Goal: Navigation & Orientation: Find specific page/section

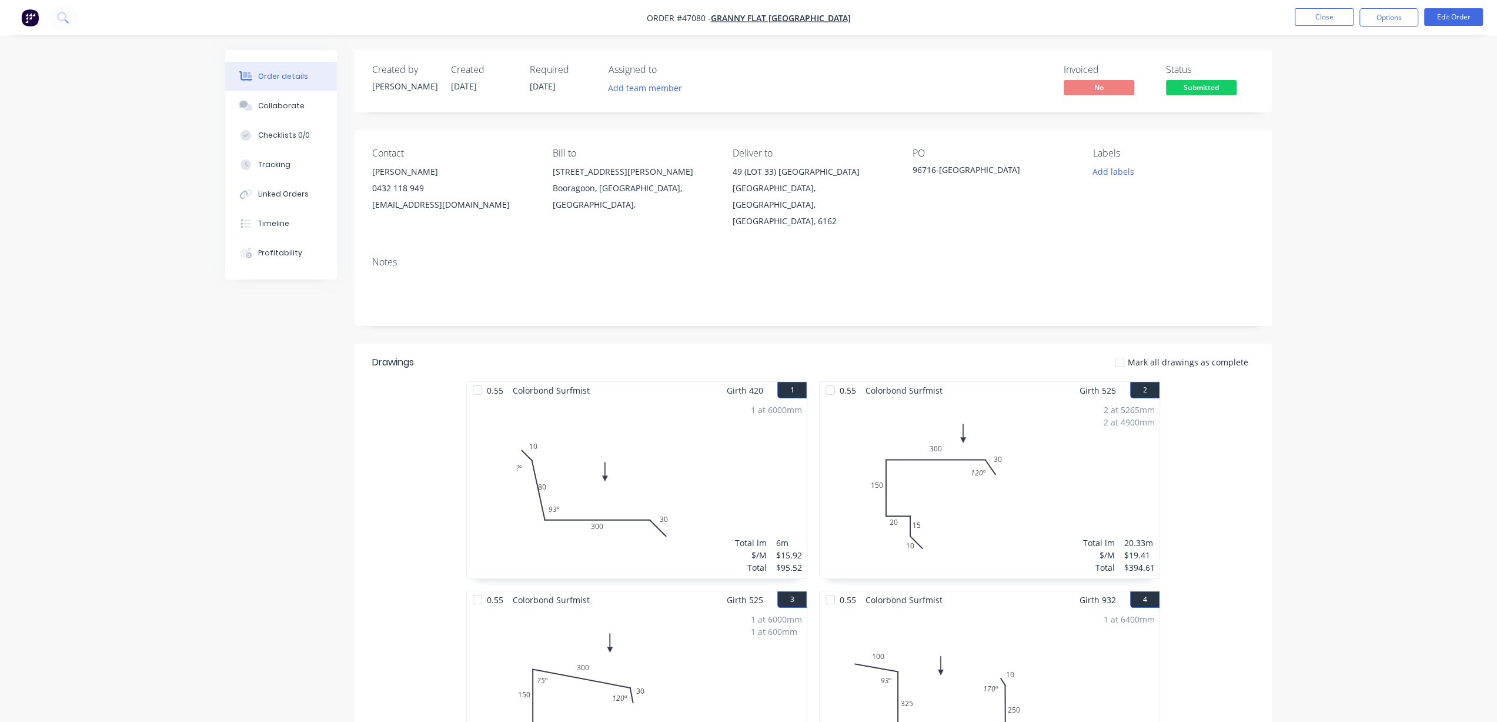
click at [1314, 17] on button "Close" at bounding box center [1324, 17] width 59 height 18
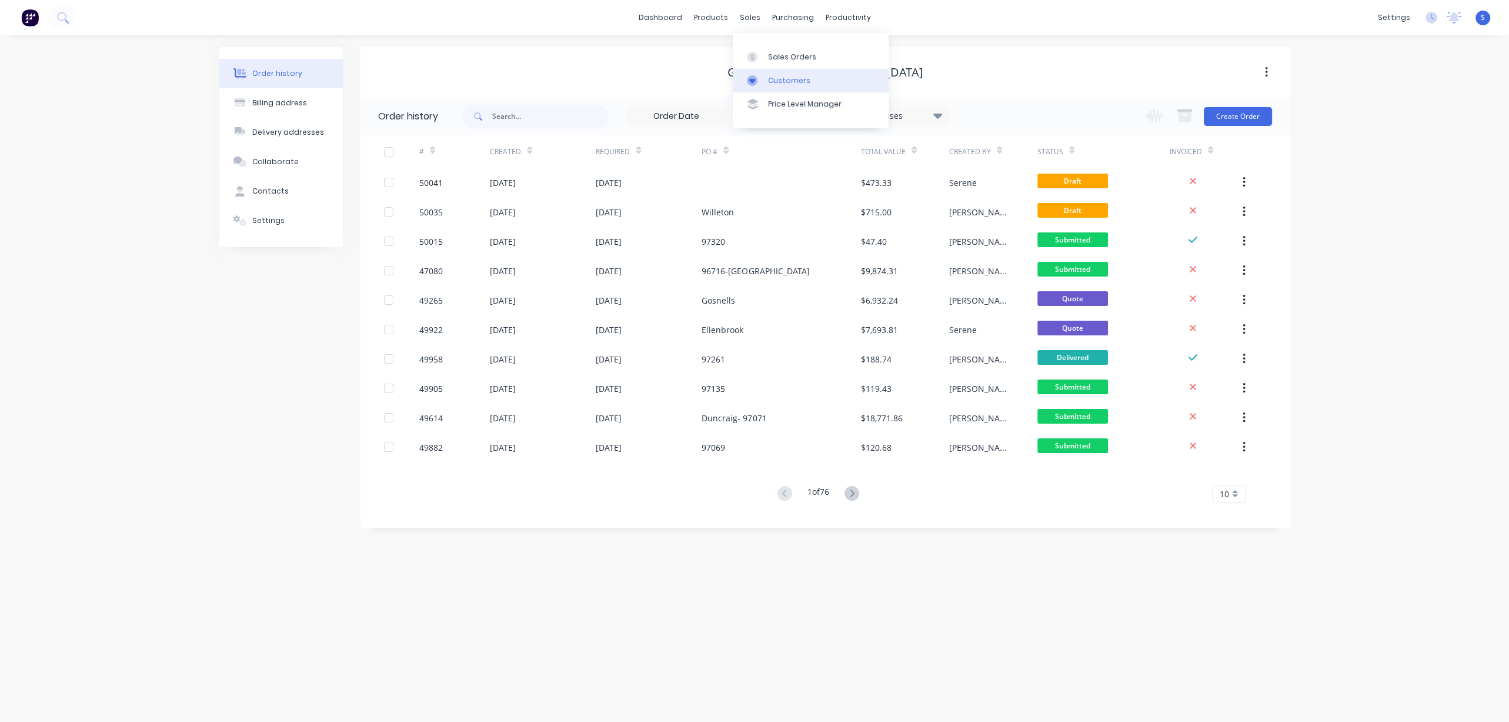
click at [769, 81] on div "Customers" at bounding box center [789, 80] width 42 height 11
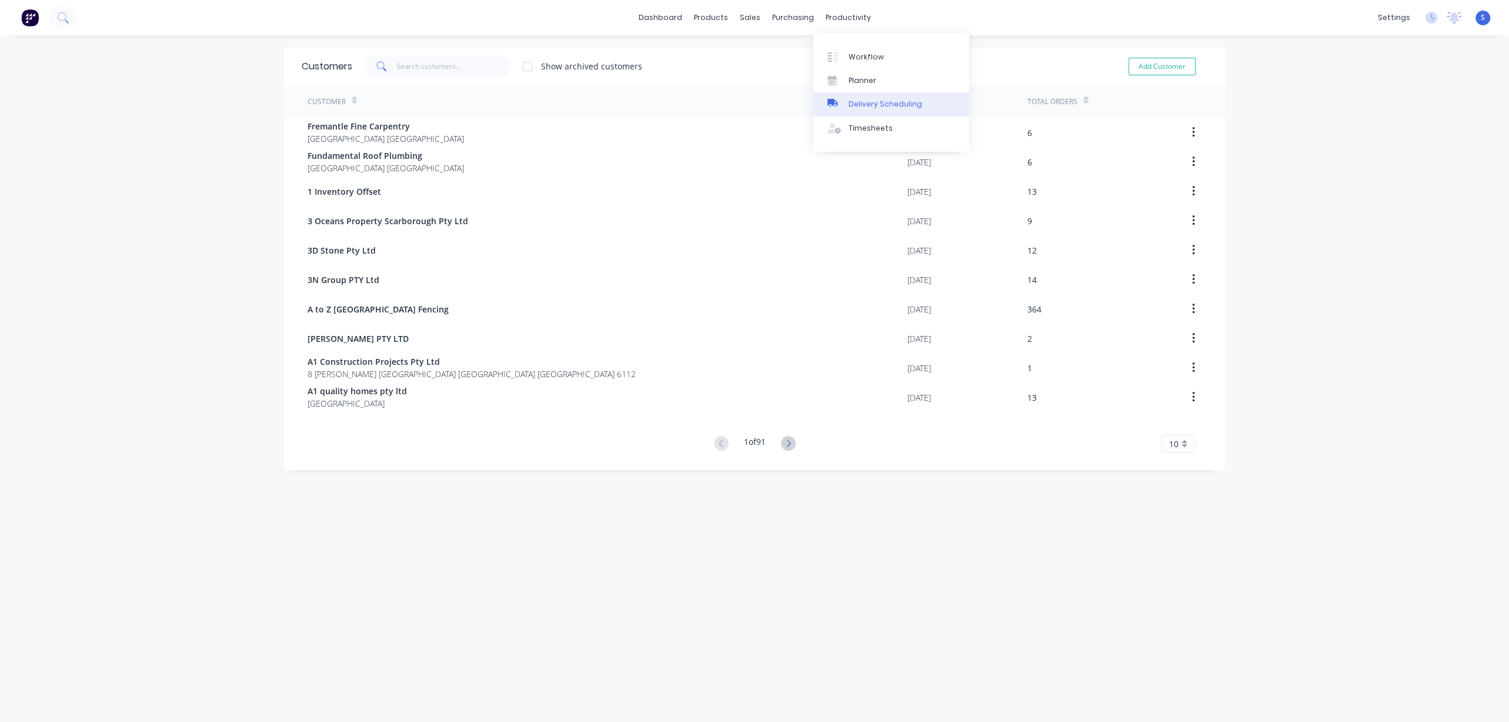
click at [881, 109] on div "Delivery Scheduling" at bounding box center [886, 104] width 74 height 11
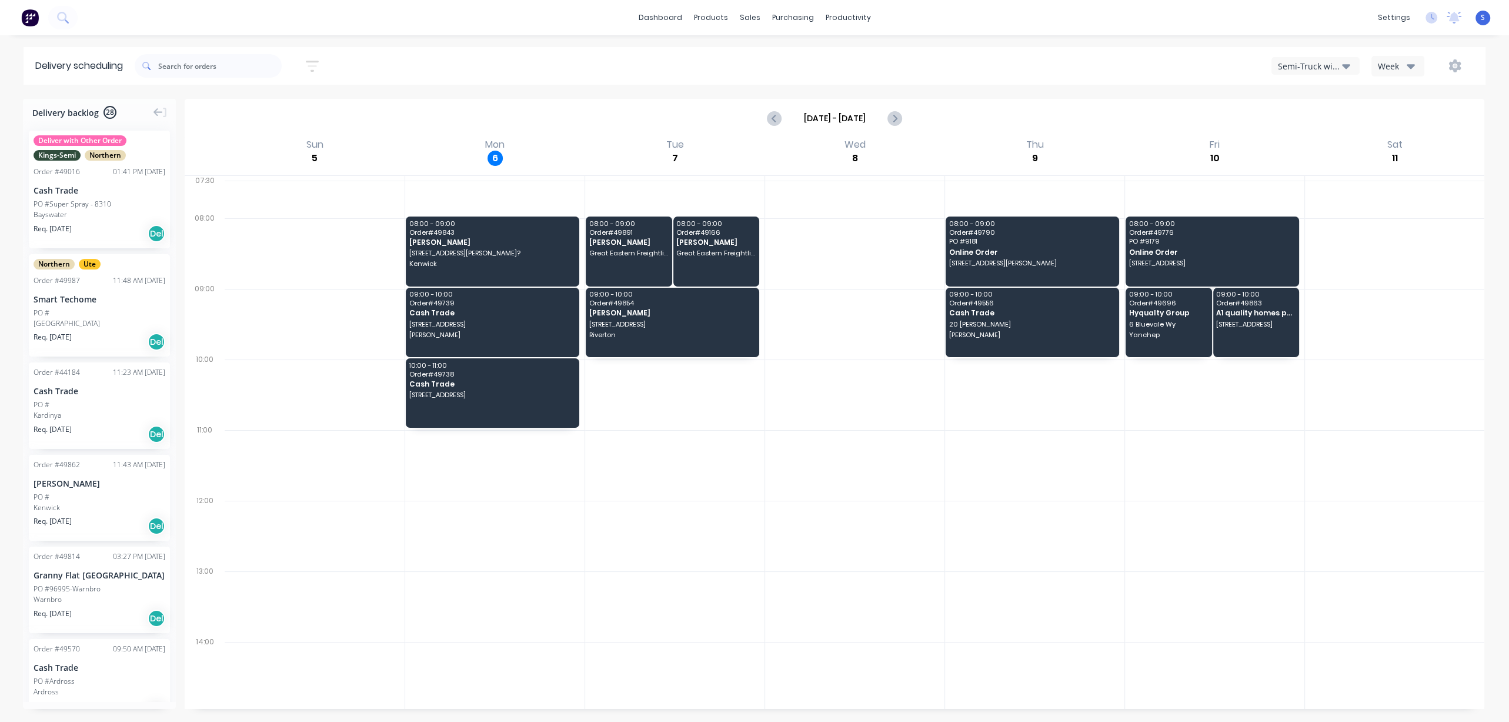
click at [692, 571] on div at bounding box center [674, 535] width 179 height 71
click at [673, 500] on div at bounding box center [674, 465] width 179 height 71
